Goal: Task Accomplishment & Management: Manage account settings

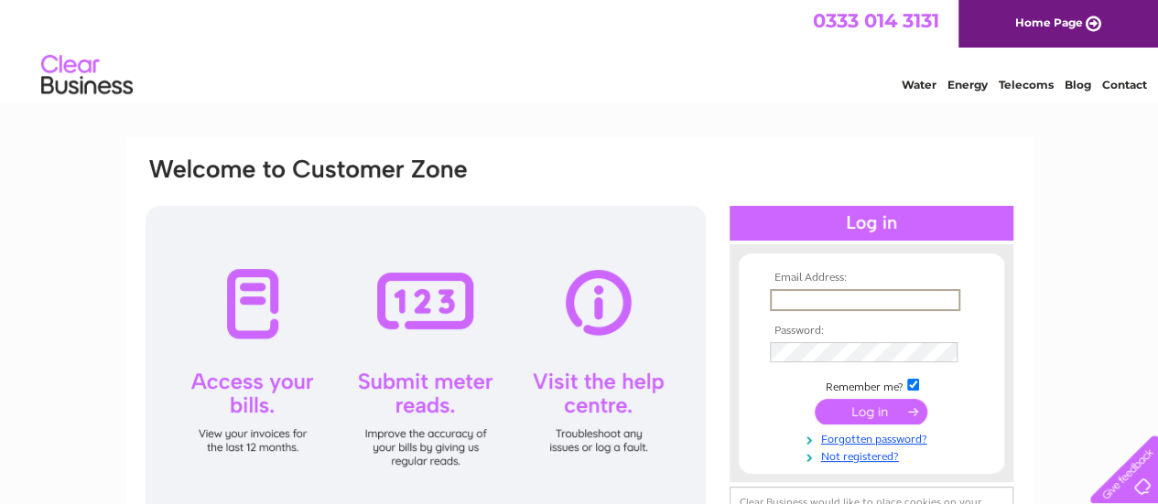
click at [802, 289] on input "text" at bounding box center [865, 300] width 190 height 22
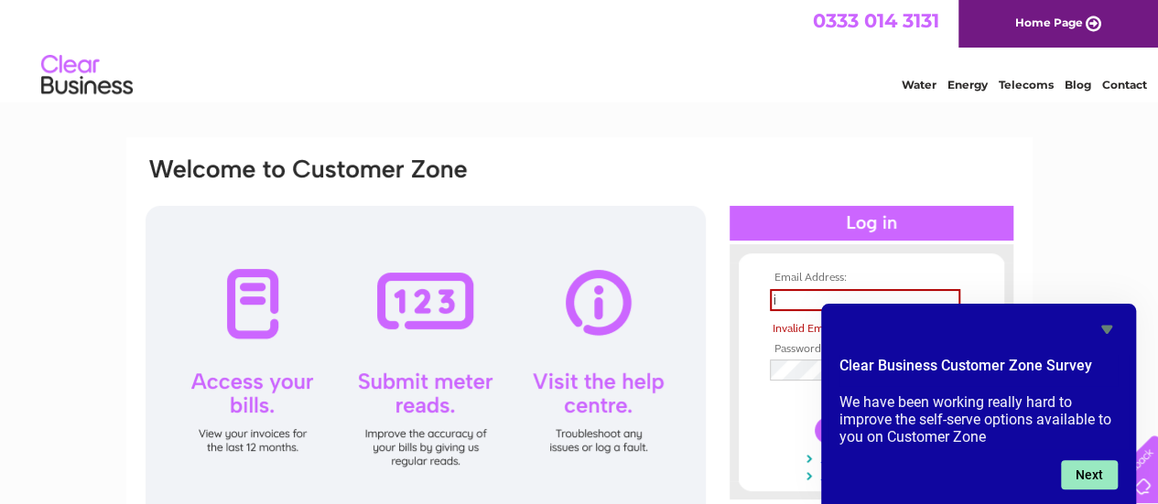
click at [1104, 482] on button "Next" at bounding box center [1089, 475] width 57 height 29
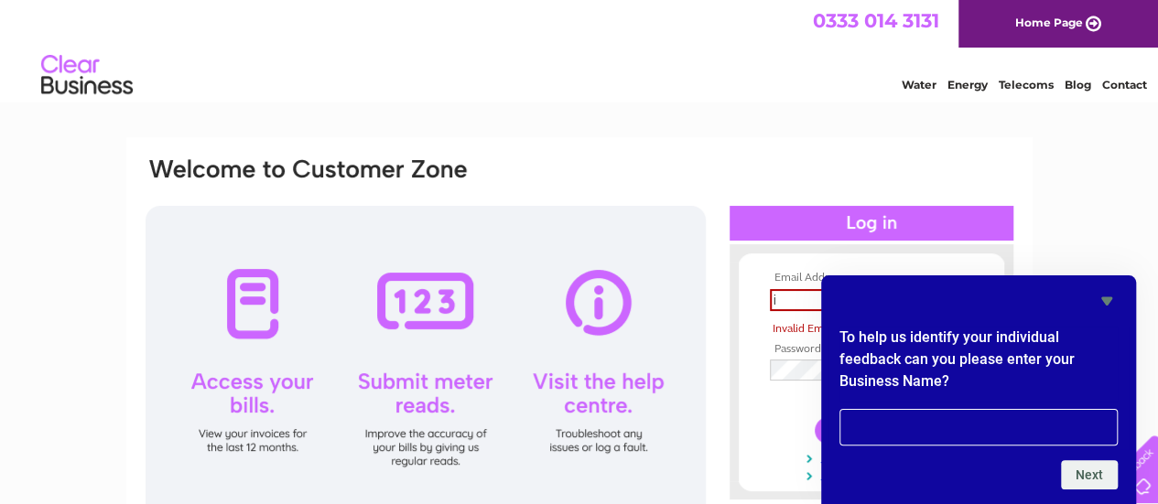
click at [1113, 293] on icon "Hide survey" at bounding box center [1107, 301] width 22 height 22
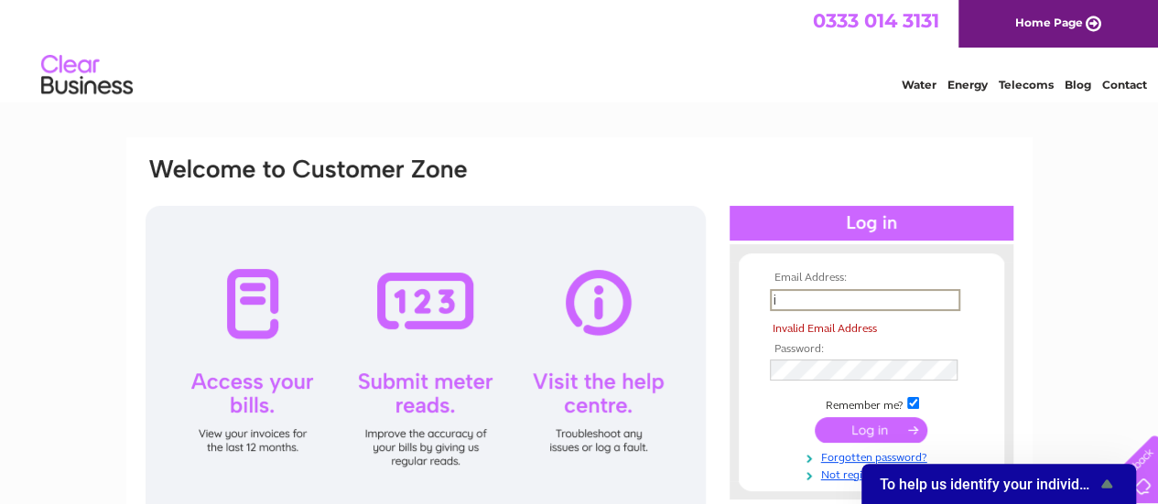
click at [910, 309] on input "i" at bounding box center [865, 300] width 190 height 22
type input "[EMAIL_ADDRESS][DOMAIN_NAME]"
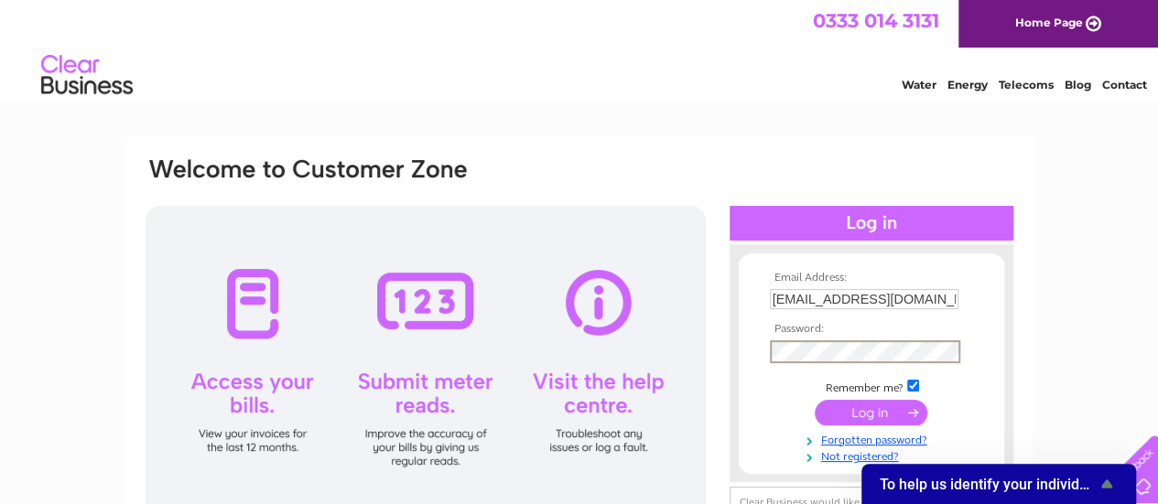
click at [815, 400] on input "submit" at bounding box center [871, 413] width 113 height 26
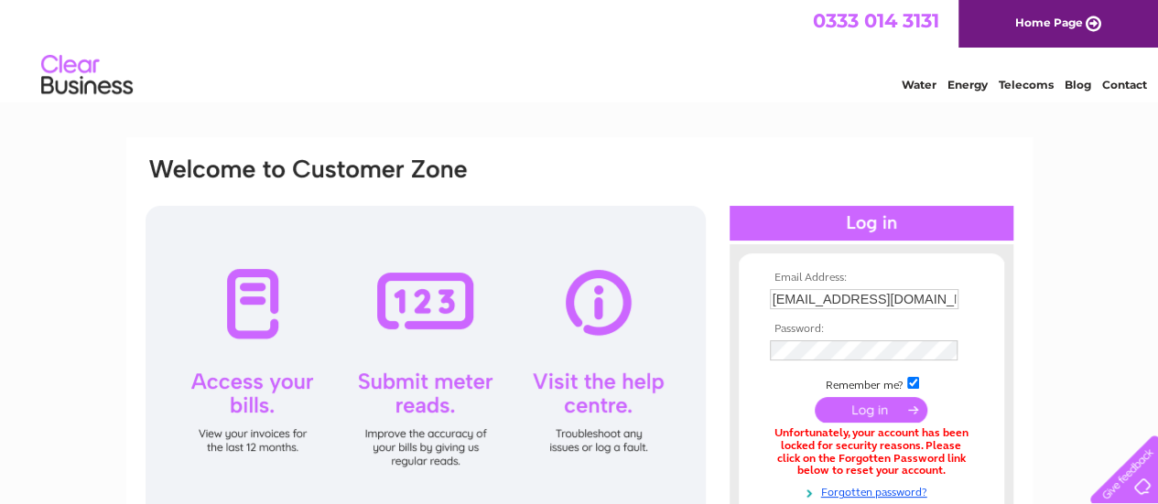
scroll to position [108, 0]
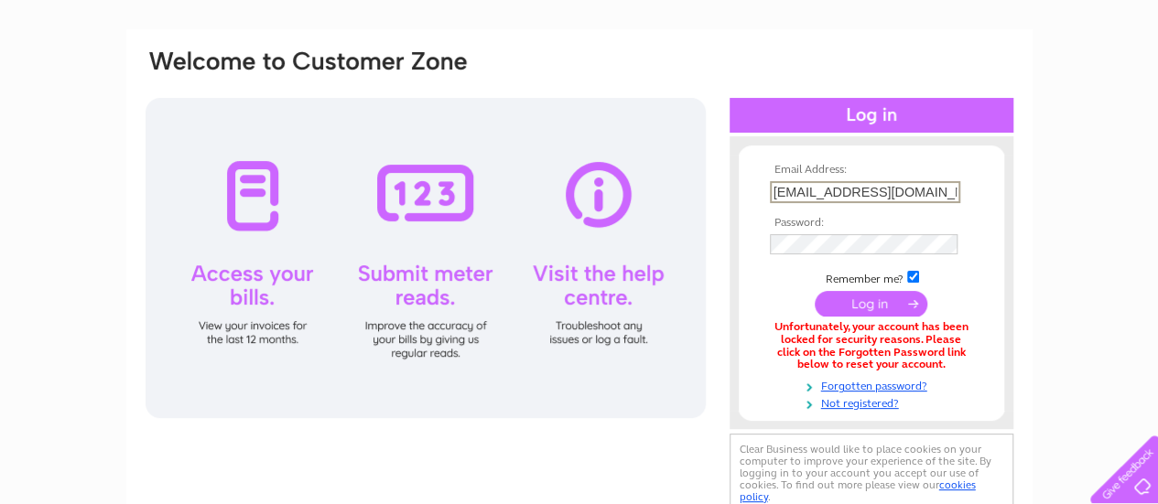
drag, startPoint x: 944, startPoint y: 187, endPoint x: 722, endPoint y: 188, distance: 221.6
click at [1065, 92] on div "Email Address: [EMAIL_ADDRESS][DOMAIN_NAME] Password:" at bounding box center [1078, 82] width 27 height 18
type input "[EMAIL_ADDRESS][DOMAIN_NAME]"
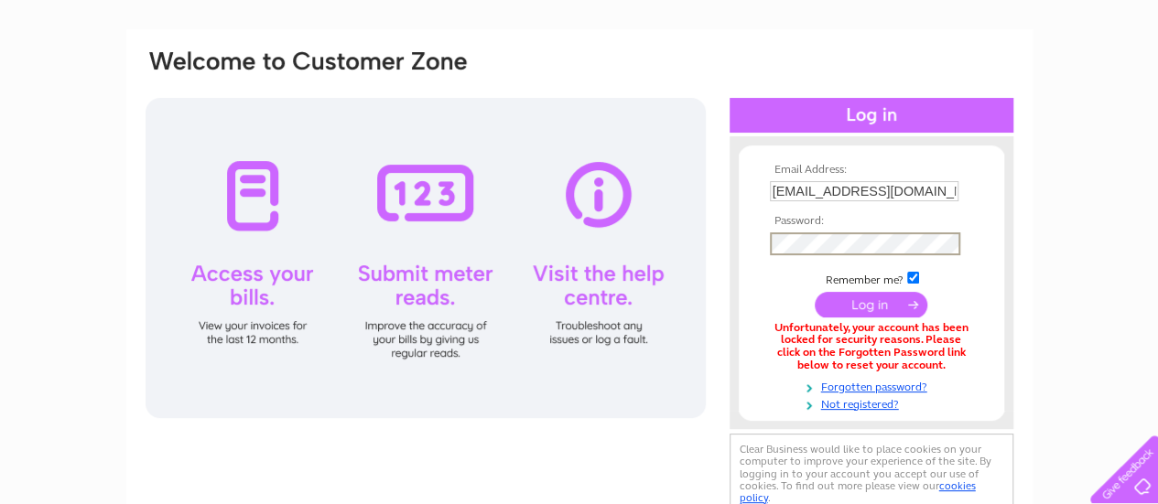
click at [815, 292] on input "submit" at bounding box center [871, 305] width 113 height 26
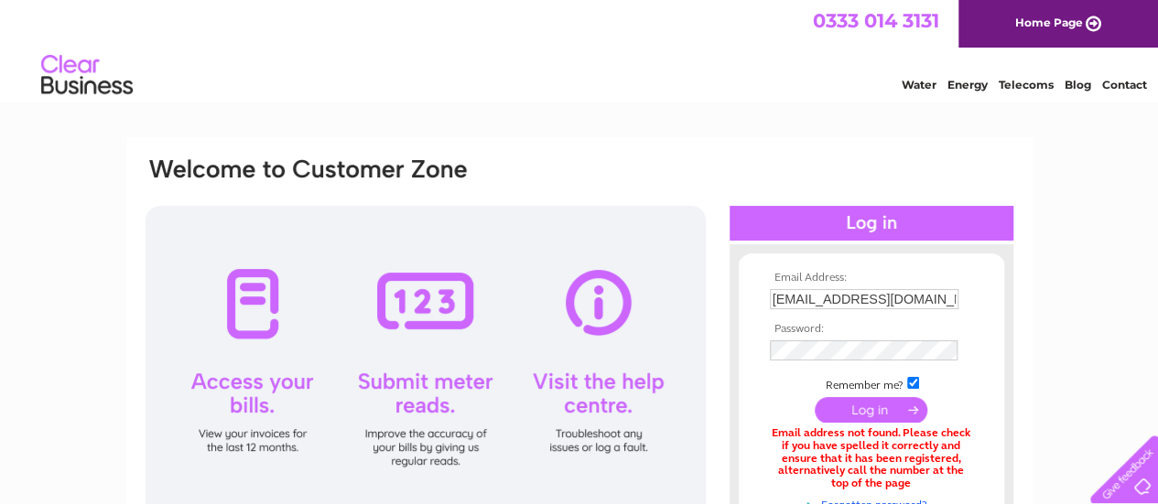
scroll to position [103, 0]
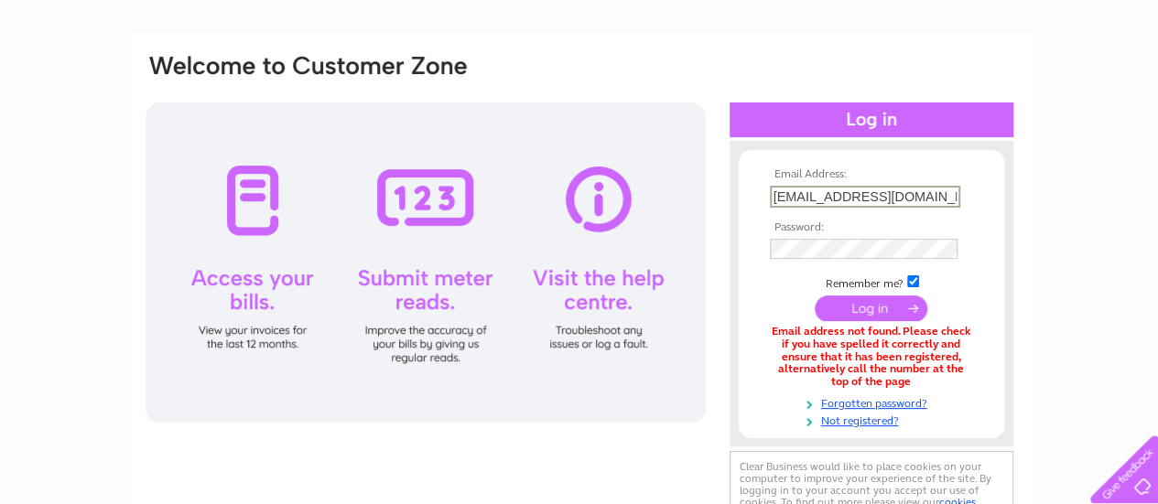
drag, startPoint x: 956, startPoint y: 197, endPoint x: 685, endPoint y: 217, distance: 271.7
click at [1065, 92] on div "Email Address: movebetterphysio@gmail.com Password:" at bounding box center [1078, 82] width 27 height 18
type input "[EMAIL_ADDRESS][DOMAIN_NAME]"
click at [815, 297] on input "submit" at bounding box center [871, 310] width 113 height 26
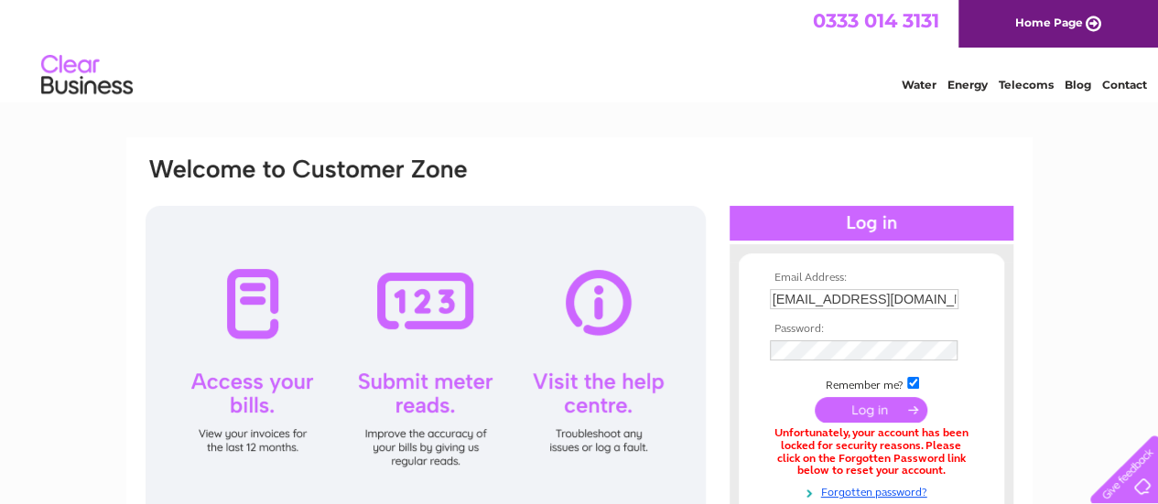
scroll to position [216, 0]
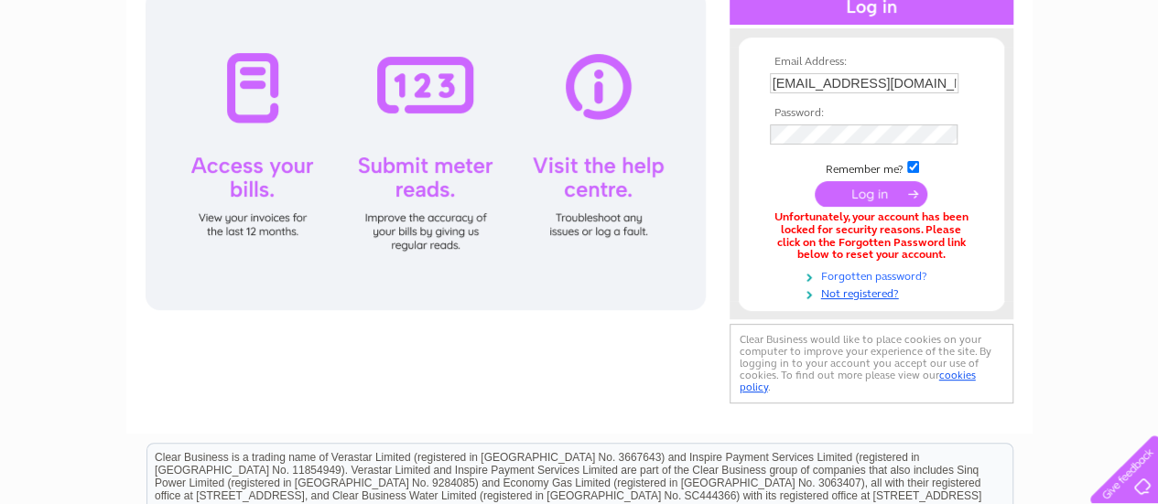
click at [882, 272] on link "Forgotten password?" at bounding box center [874, 274] width 208 height 17
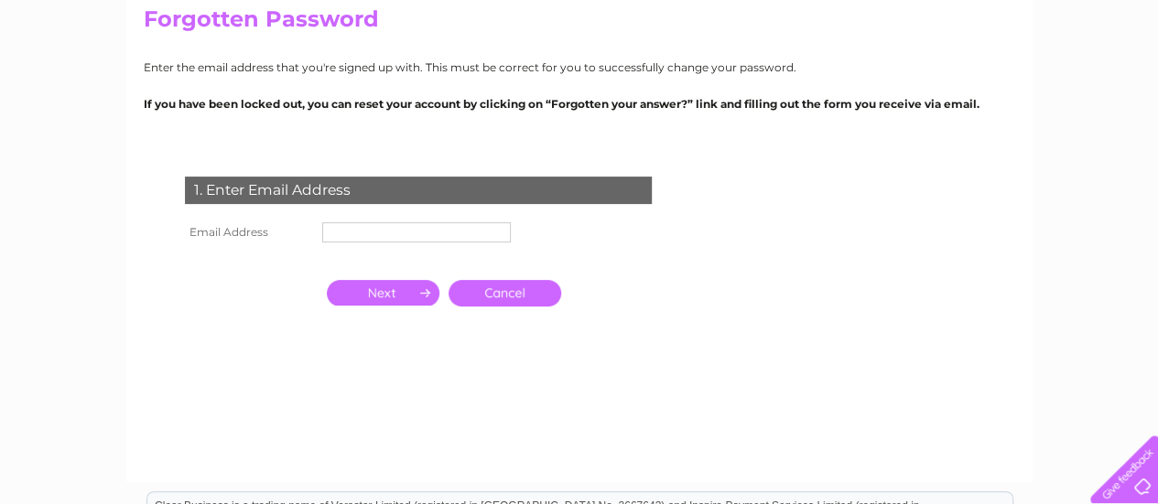
scroll to position [170, 0]
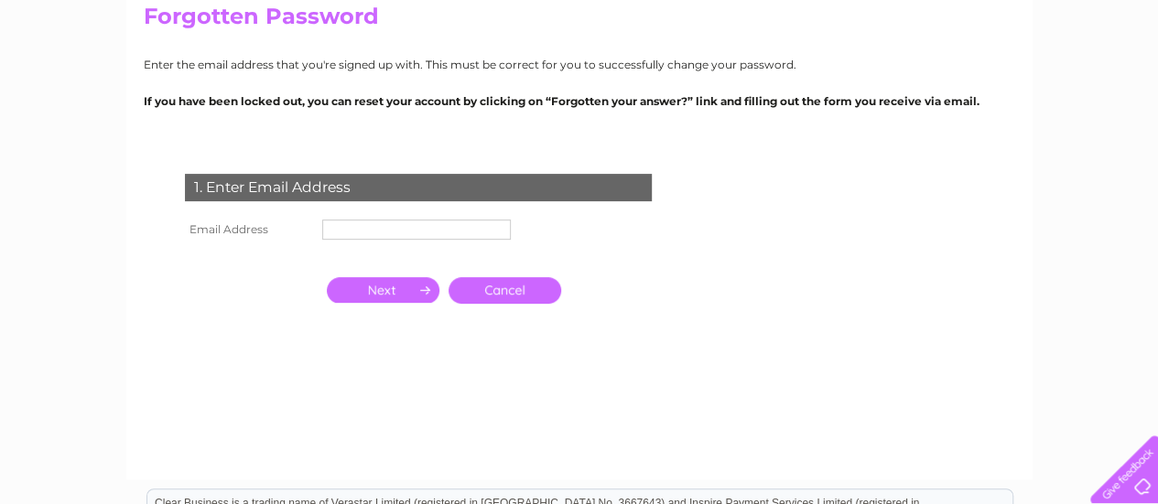
click at [396, 227] on input "text" at bounding box center [416, 230] width 189 height 20
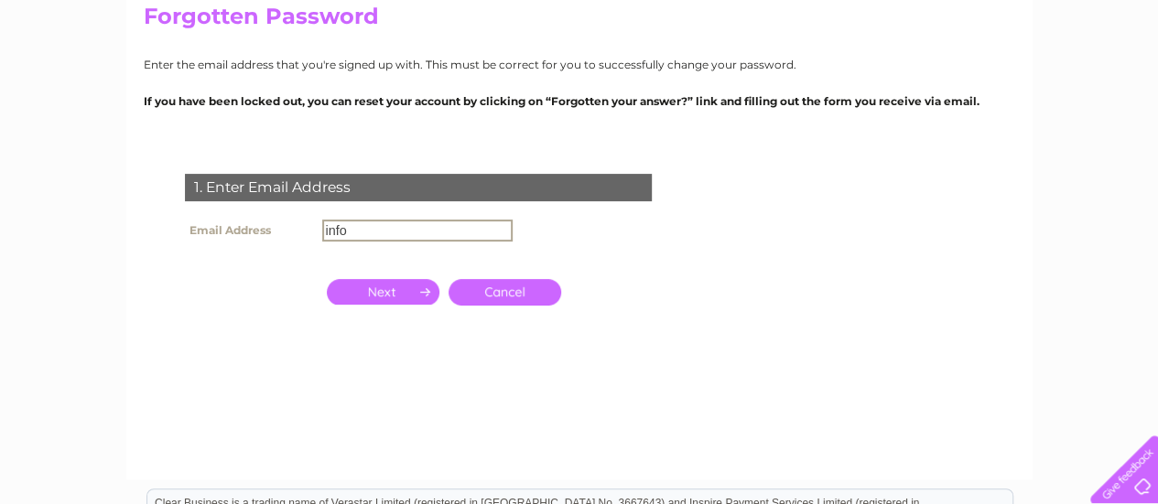
type input "[EMAIL_ADDRESS][DOMAIN_NAME]"
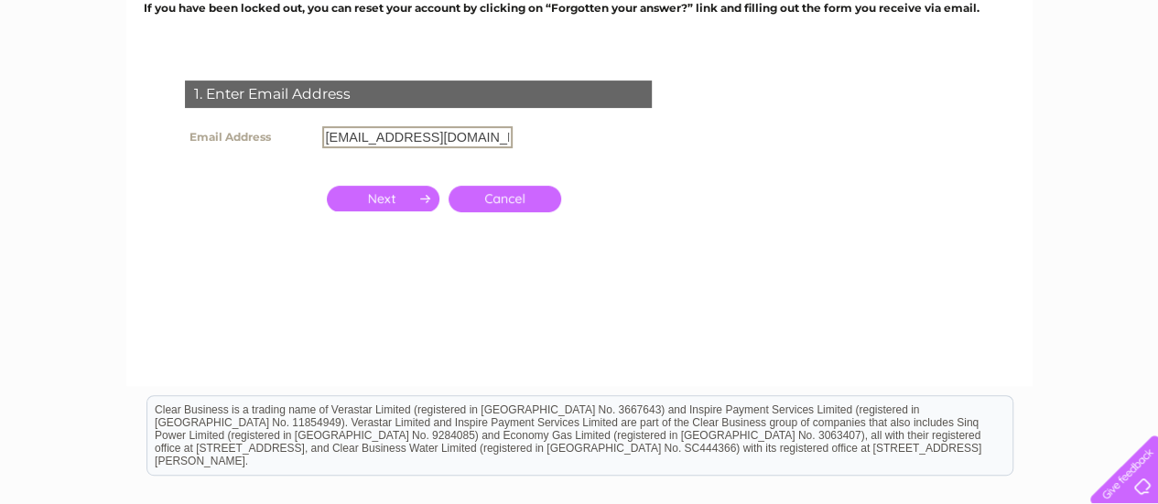
scroll to position [270, 0]
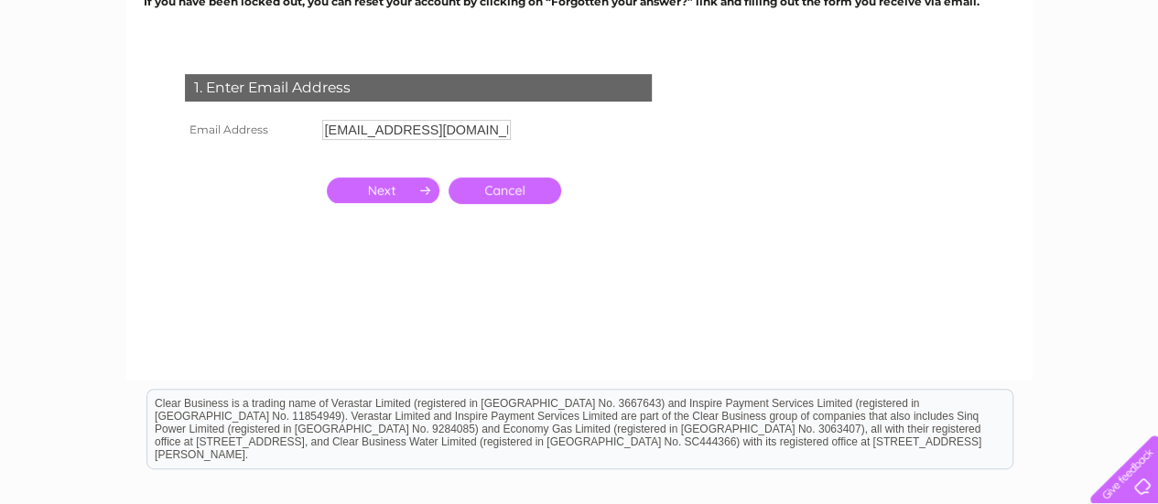
click at [386, 193] on input "button" at bounding box center [383, 191] width 113 height 26
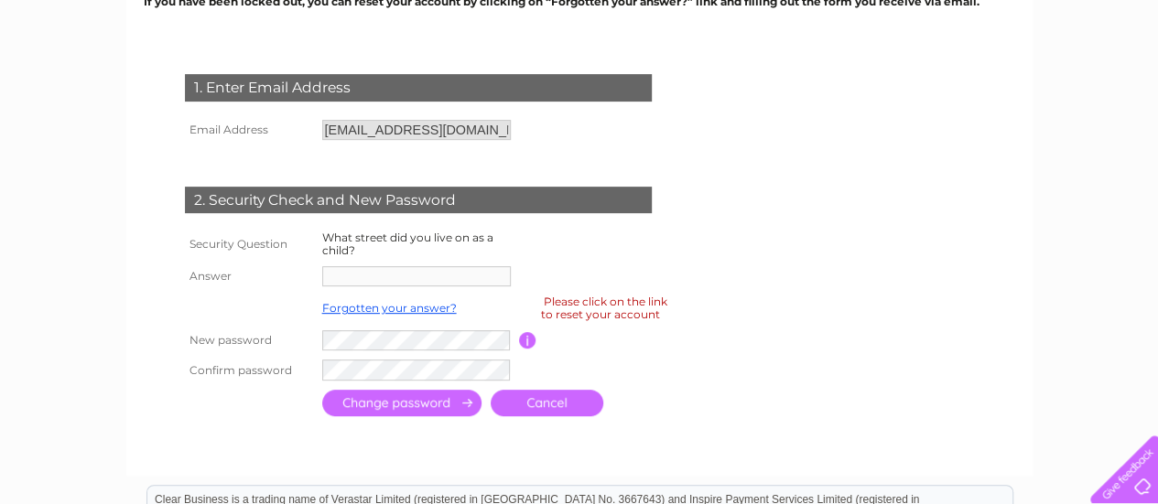
click at [396, 265] on td at bounding box center [418, 276] width 201 height 29
click at [629, 276] on td at bounding box center [601, 276] width 164 height 29
click at [456, 261] on td "What street did you live on as a child?" at bounding box center [418, 244] width 201 height 35
click at [385, 305] on link "Forgotten your answer?" at bounding box center [389, 308] width 135 height 14
click at [375, 305] on link "Forgotten your answer?" at bounding box center [389, 308] width 135 height 14
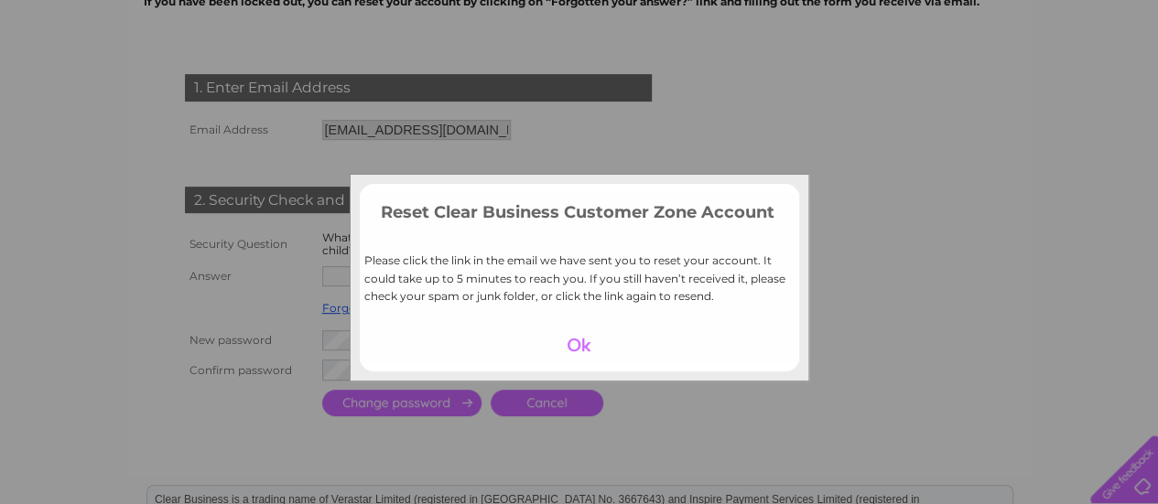
click at [461, 302] on td "Please click the link in the email we have sent you to reset your account. It c…" at bounding box center [579, 282] width 439 height 92
click at [583, 375] on div at bounding box center [580, 372] width 458 height 18
click at [589, 355] on div at bounding box center [579, 345] width 113 height 26
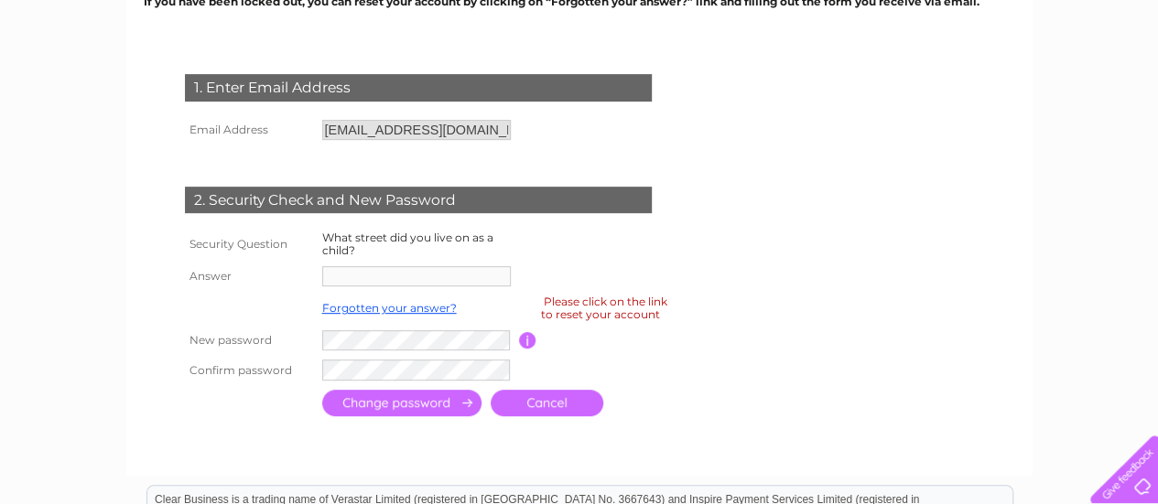
click at [474, 300] on td "Forgotten your answer?" at bounding box center [418, 308] width 201 height 35
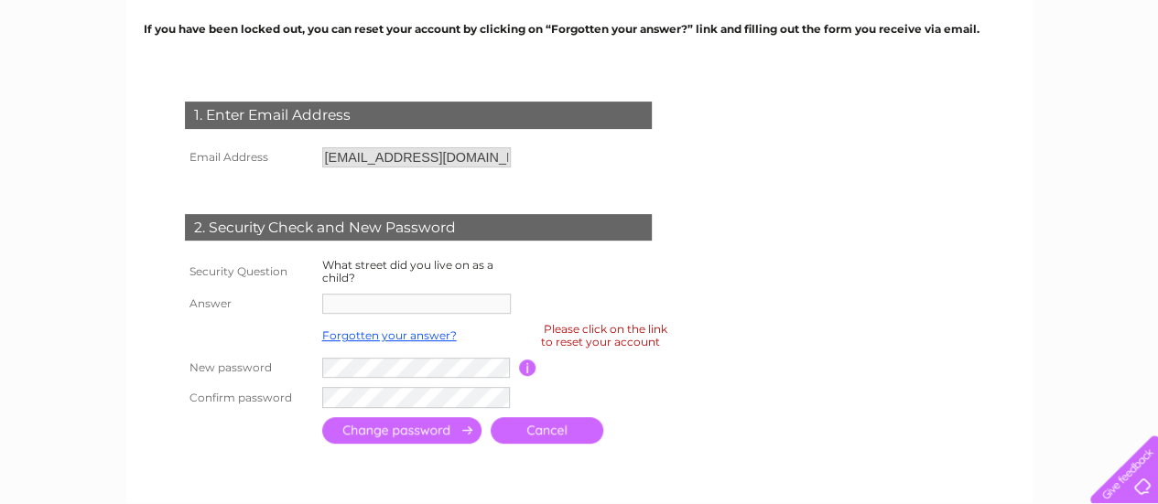
scroll to position [249, 0]
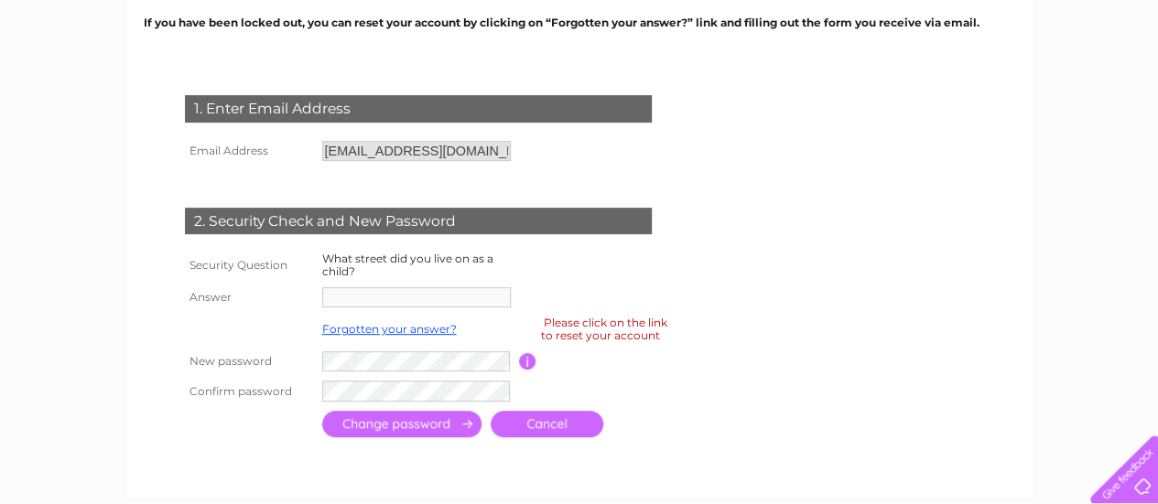
click at [553, 422] on link "Cancel" at bounding box center [547, 424] width 113 height 27
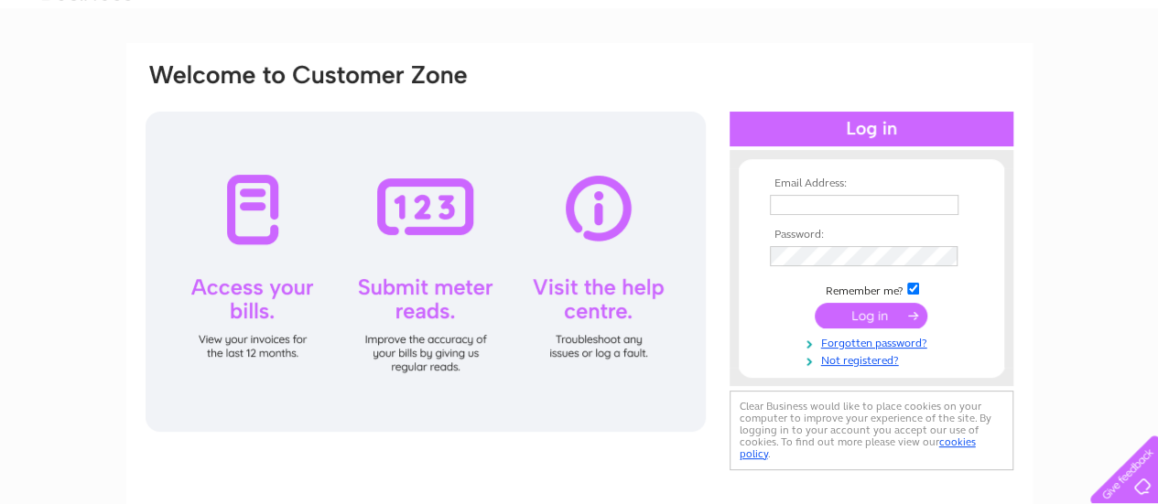
scroll to position [96, 0]
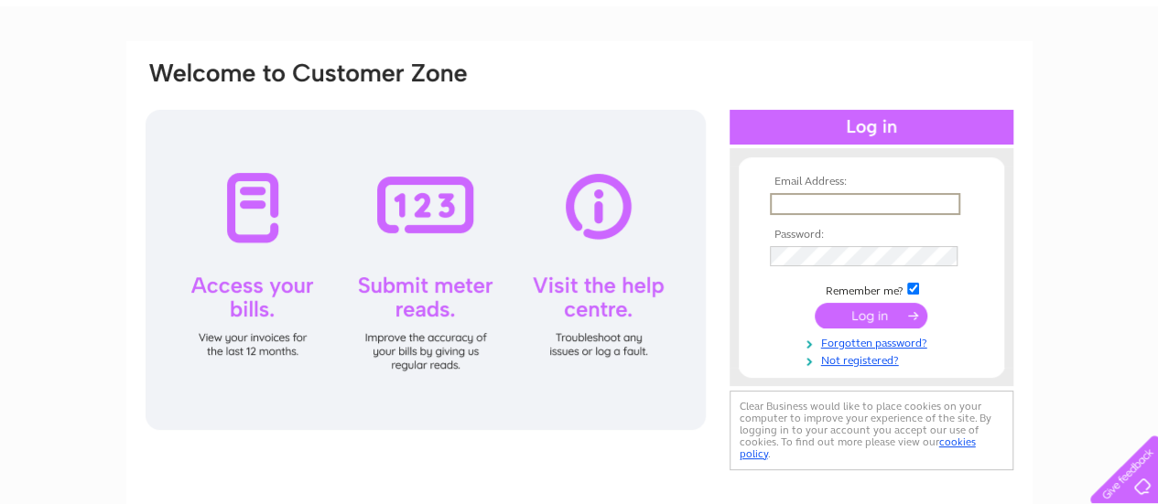
click at [804, 211] on input "text" at bounding box center [865, 204] width 190 height 22
type input "[EMAIL_ADDRESS][DOMAIN_NAME]"
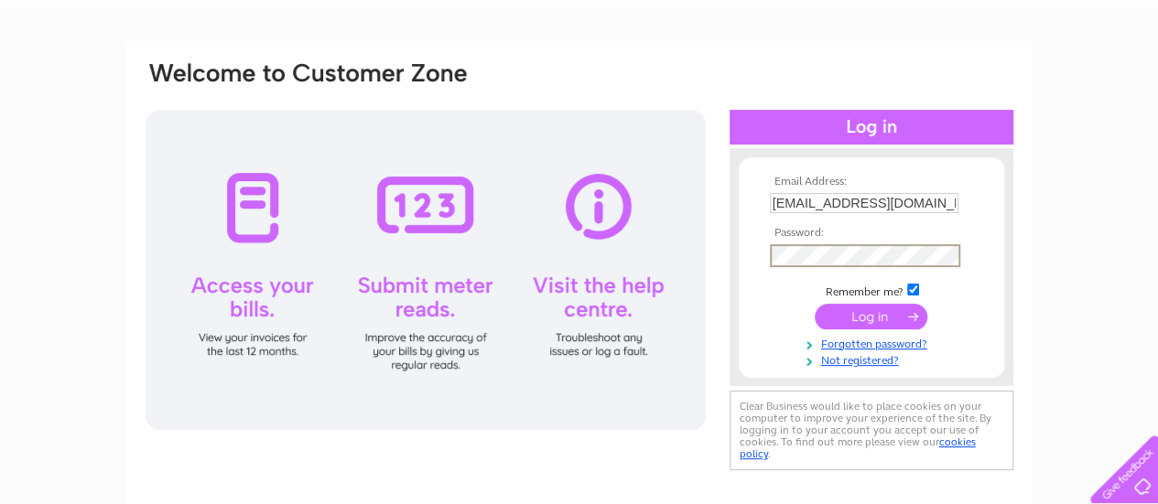
click at [855, 312] on input "submit" at bounding box center [871, 317] width 113 height 26
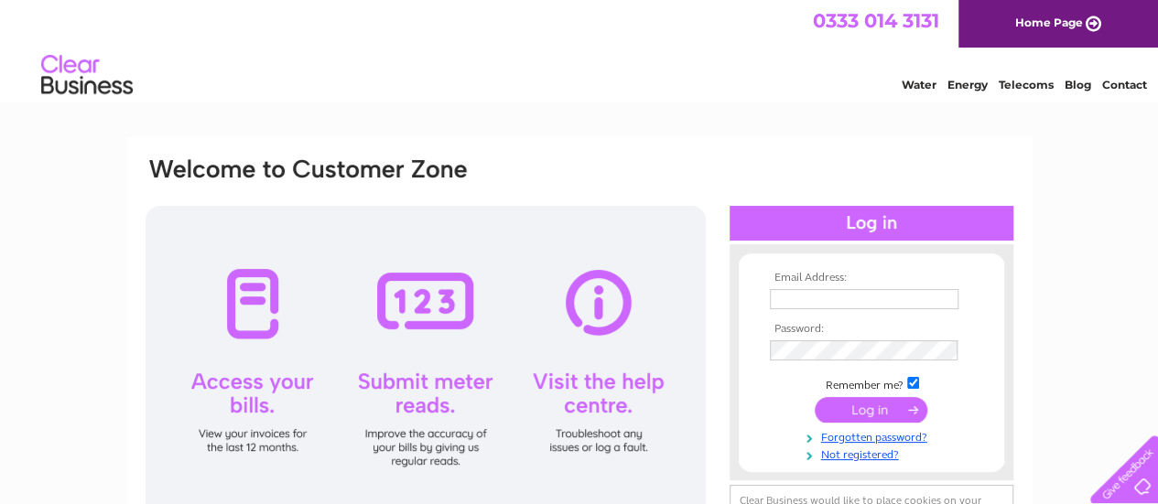
click at [830, 303] on input "text" at bounding box center [864, 299] width 189 height 20
type input "[EMAIL_ADDRESS][DOMAIN_NAME]"
click at [850, 424] on td at bounding box center [871, 410] width 212 height 35
click at [861, 413] on input "submit" at bounding box center [871, 410] width 113 height 26
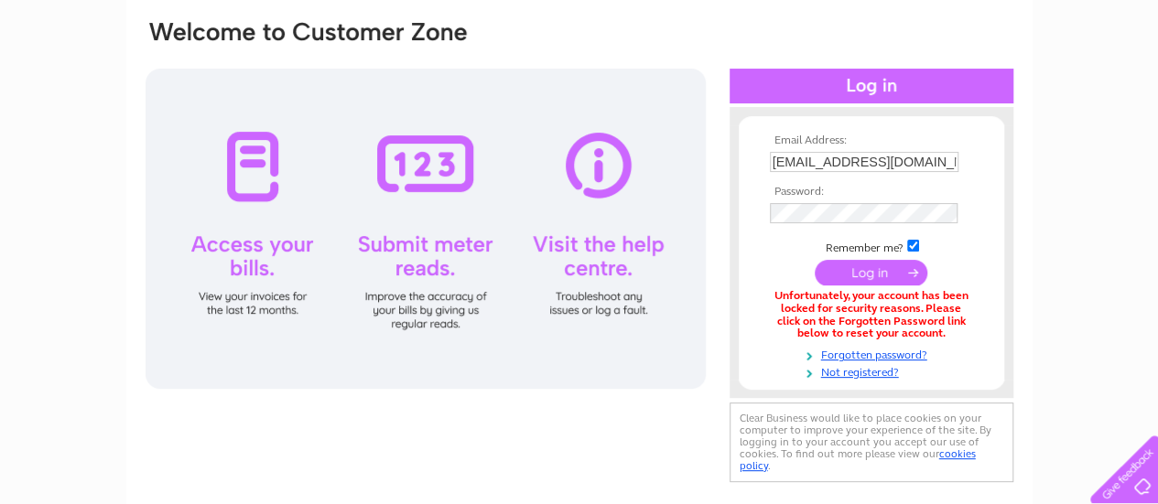
scroll to position [138, 0]
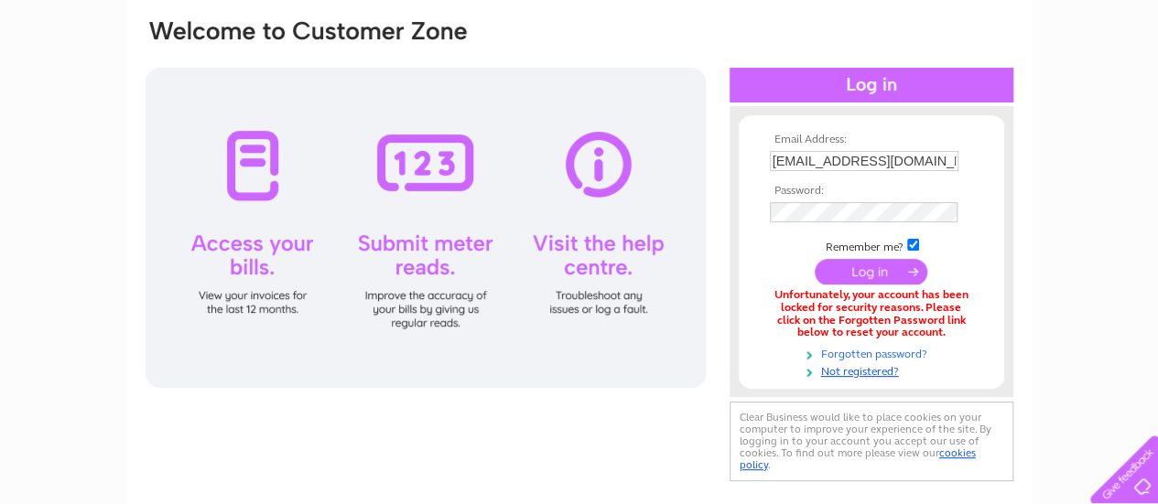
click at [905, 352] on link "Forgotten password?" at bounding box center [874, 352] width 208 height 17
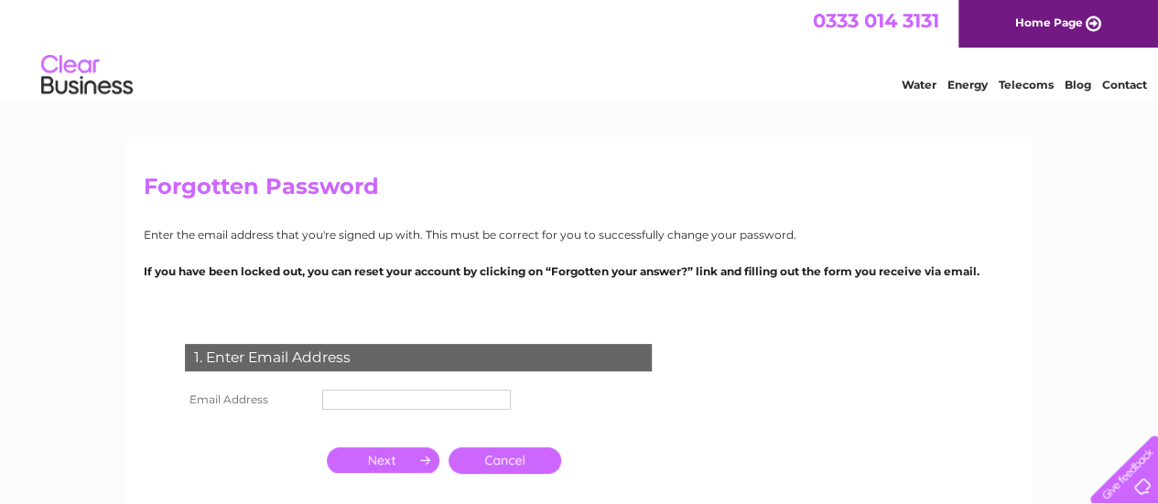
scroll to position [168, 0]
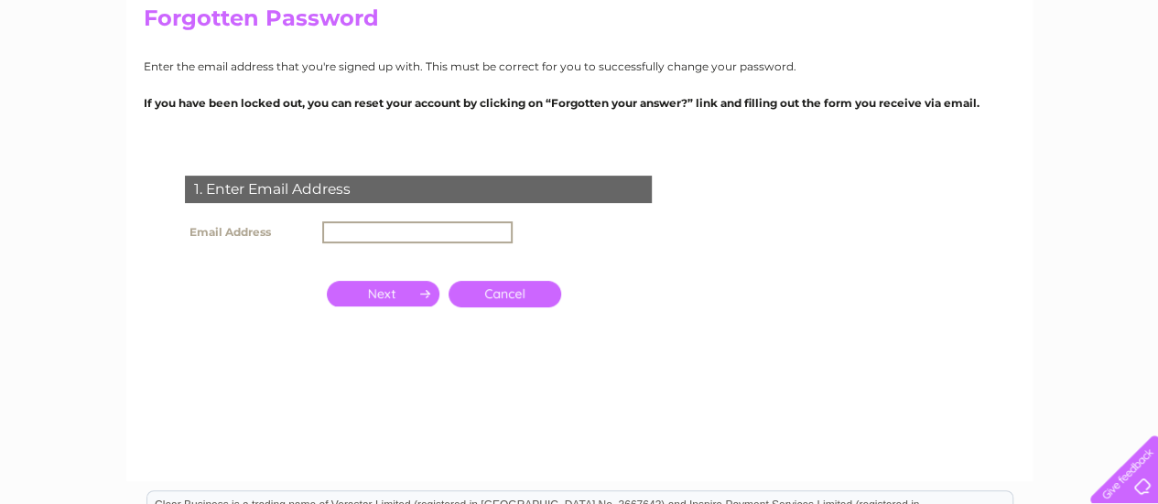
click at [416, 233] on input "text" at bounding box center [417, 233] width 190 height 22
type input "[EMAIL_ADDRESS][DOMAIN_NAME]"
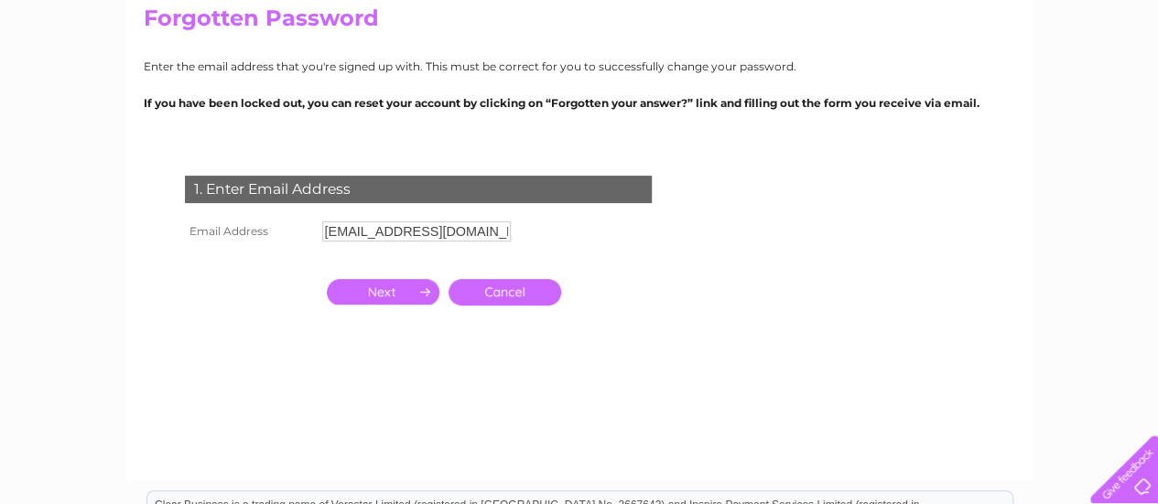
click at [417, 296] on input "button" at bounding box center [383, 292] width 113 height 26
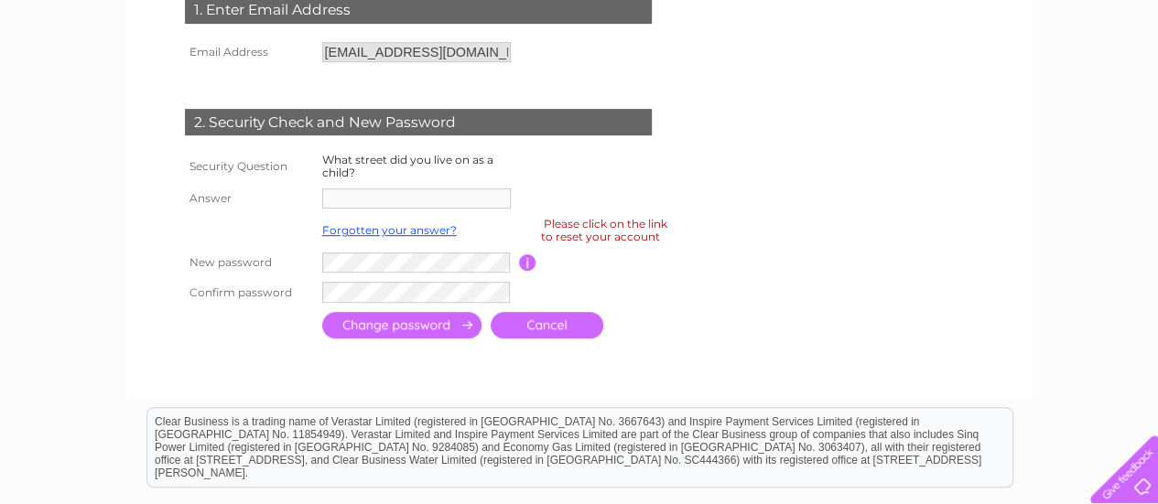
scroll to position [341, 0]
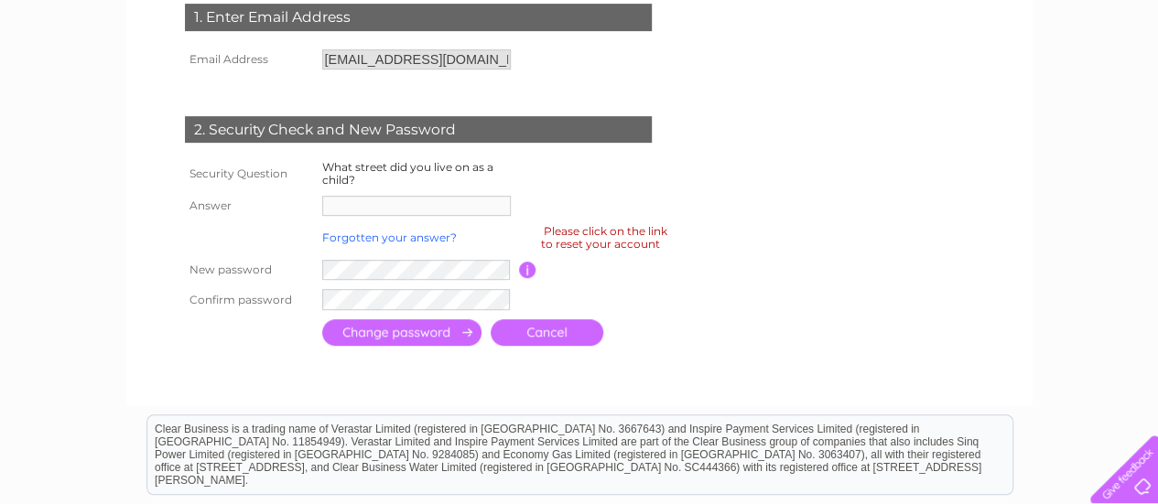
click at [394, 234] on link "Forgotten your answer?" at bounding box center [389, 238] width 135 height 14
click at [421, 234] on link "Forgotten your answer?" at bounding box center [389, 238] width 135 height 14
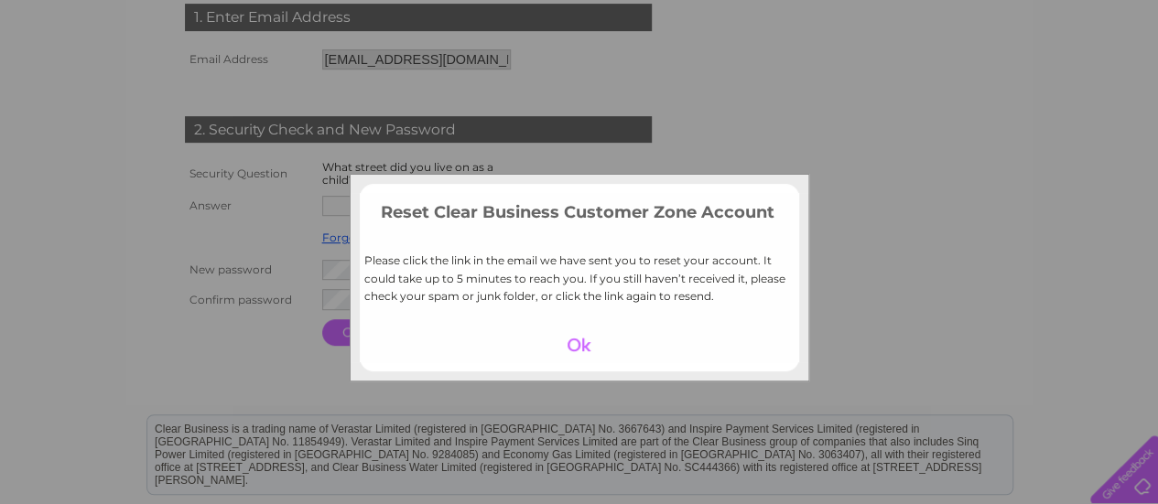
click at [561, 348] on div at bounding box center [579, 345] width 113 height 26
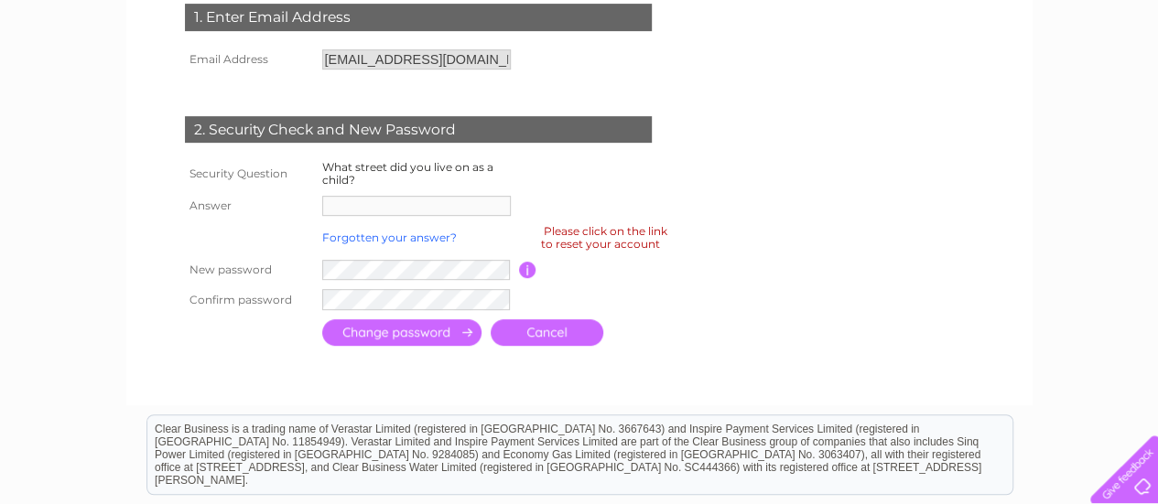
click at [446, 233] on link "Forgotten your answer?" at bounding box center [389, 238] width 135 height 14
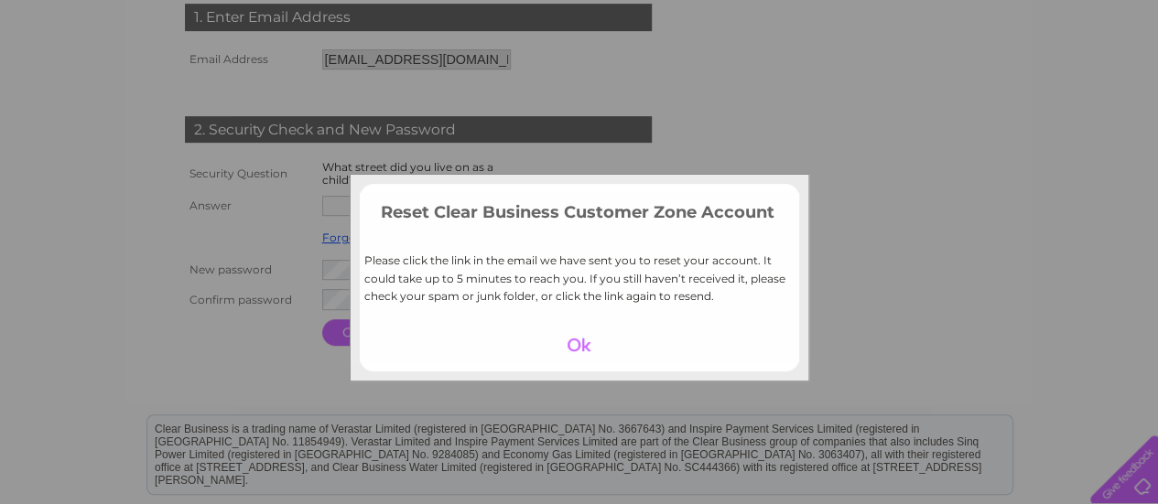
click at [594, 351] on div at bounding box center [579, 345] width 113 height 26
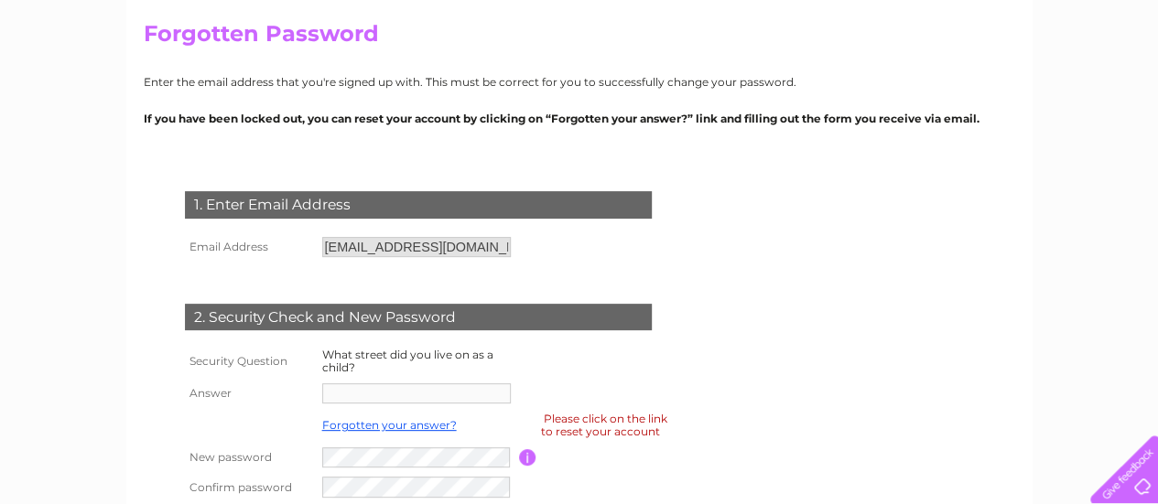
scroll to position [65, 0]
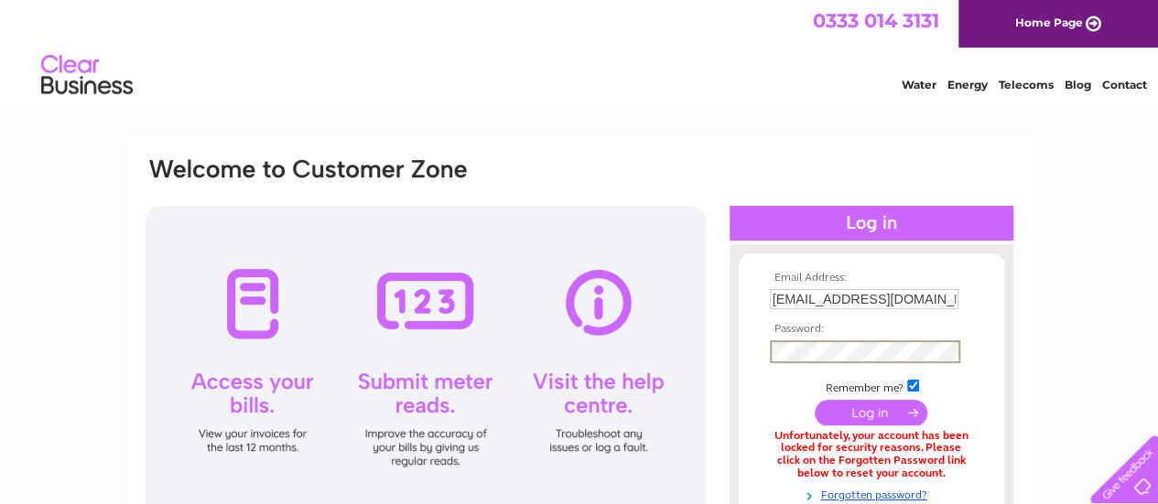
click at [815, 400] on input "submit" at bounding box center [871, 413] width 113 height 26
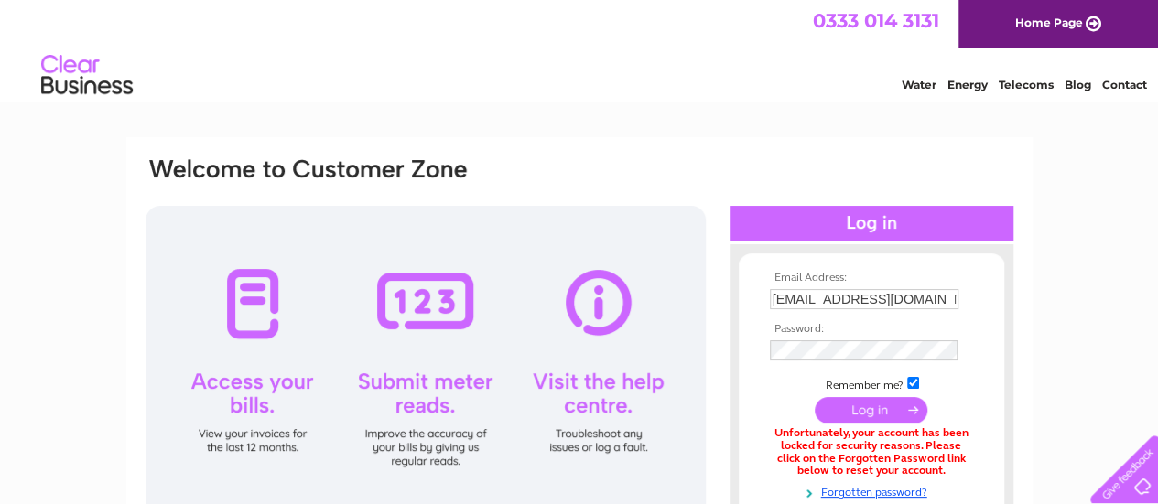
drag, startPoint x: 650, startPoint y: 135, endPoint x: 720, endPoint y: 267, distance: 149.1
click at [720, 107] on html "0333 014 3131 Home Page Water Energy Telecoms Blog Contact" at bounding box center [579, 53] width 1158 height 107
